Goal: Task Accomplishment & Management: Manage account settings

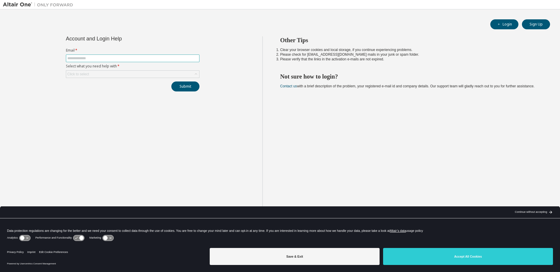
click at [94, 59] on input "text" at bounding box center [132, 58] width 131 height 5
type input "**********"
click at [171, 81] on button "Submit" at bounding box center [185, 86] width 28 height 10
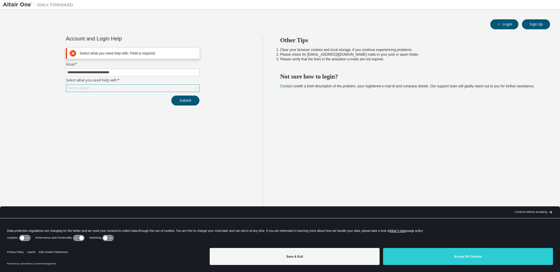
click at [97, 89] on div "Click to select" at bounding box center [132, 88] width 133 height 7
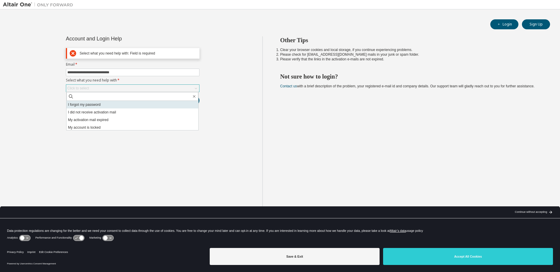
click at [100, 105] on li "I forgot my password" at bounding box center [133, 105] width 132 height 8
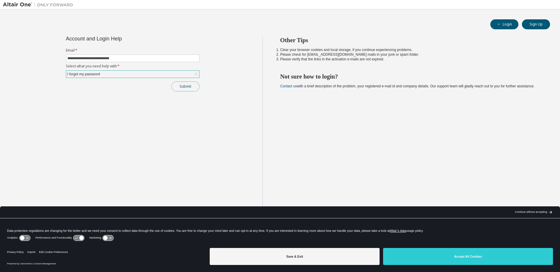
click at [188, 83] on button "Submit" at bounding box center [185, 86] width 28 height 10
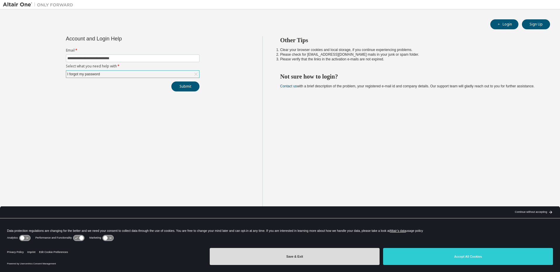
click at [366, 258] on button "Save & Exit" at bounding box center [295, 256] width 170 height 17
